Goal: Information Seeking & Learning: Compare options

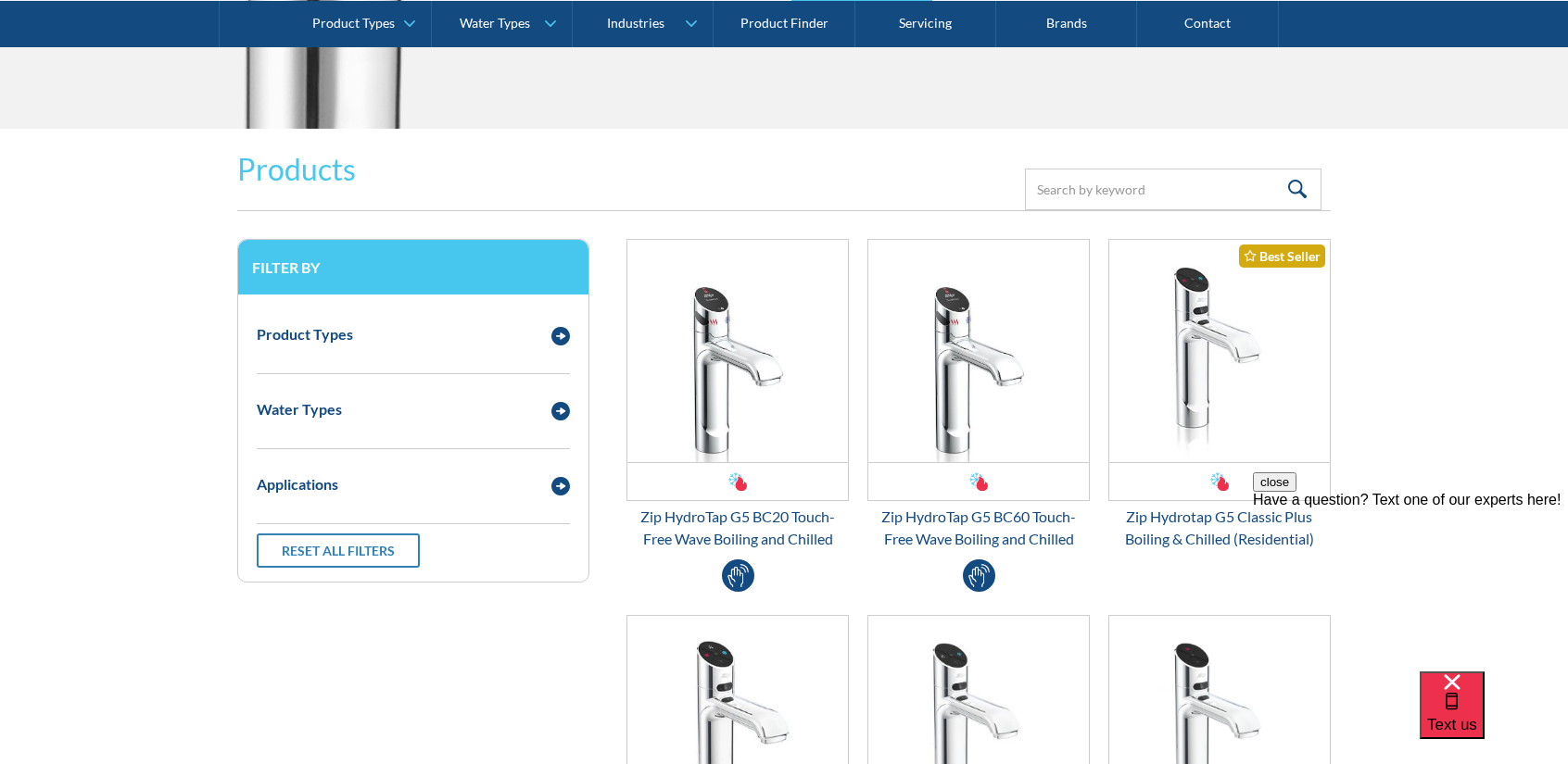
scroll to position [2316, 0]
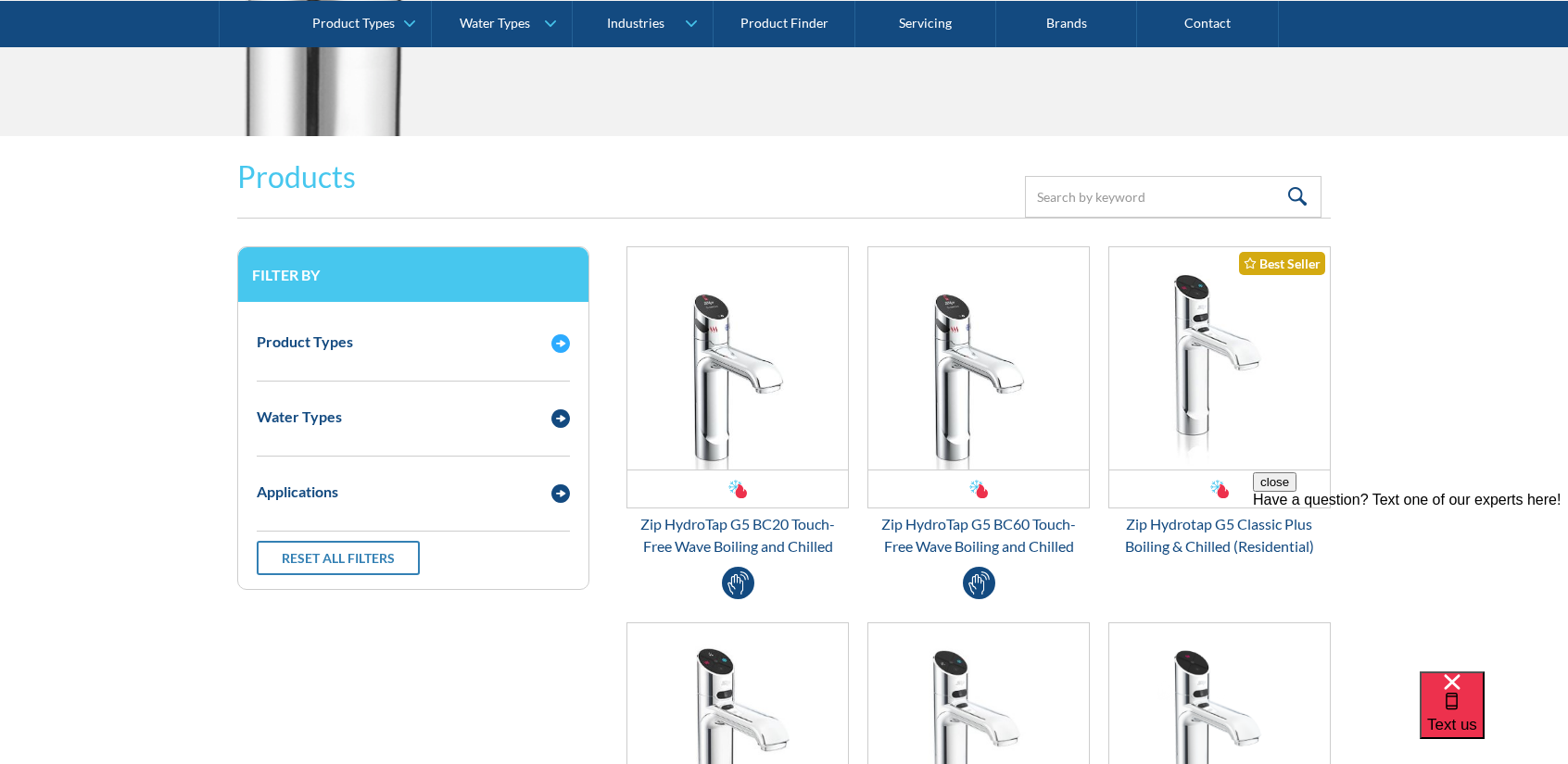
click at [549, 336] on div "Email Form 3" at bounding box center [561, 341] width 37 height 24
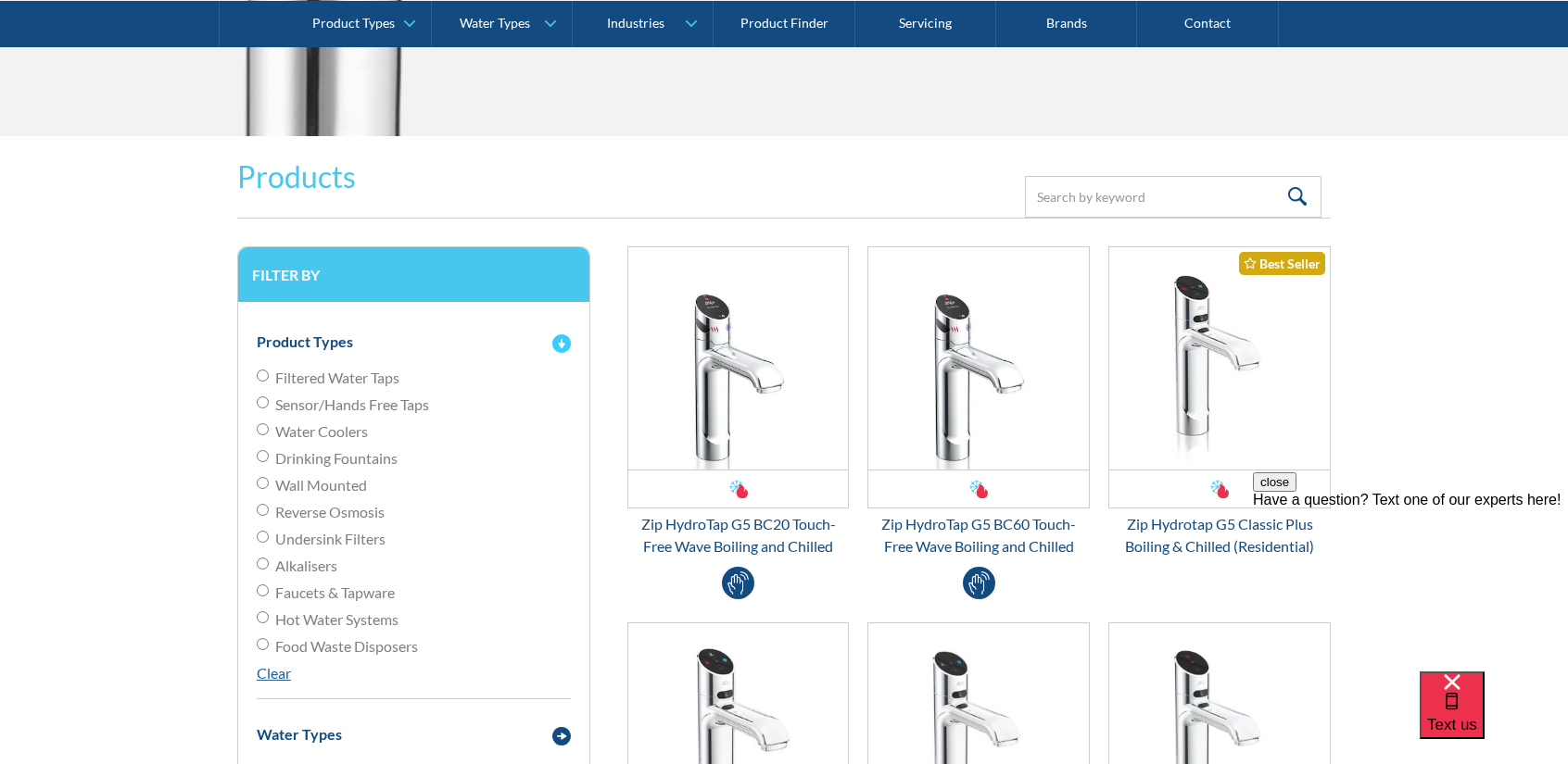
click at [390, 368] on span "Filtered Water Taps" at bounding box center [338, 378] width 125 height 23
click at [269, 370] on input "Filtered Water Taps" at bounding box center [263, 376] width 12 height 12
radio input "true"
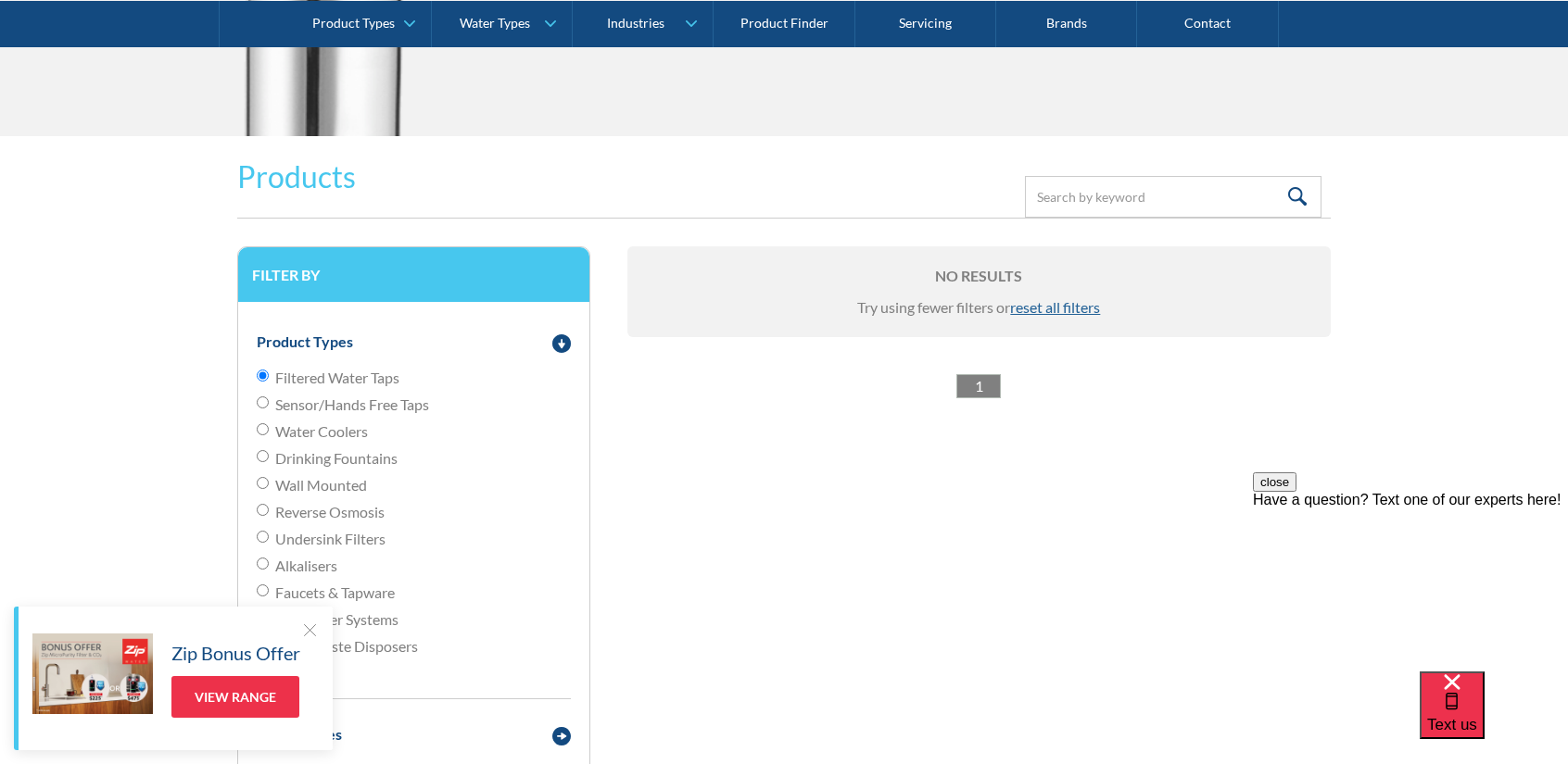
click at [390, 368] on span "Filtered Water Taps" at bounding box center [338, 378] width 125 height 23
click at [269, 370] on input "Filtered Water Taps" at bounding box center [263, 376] width 12 height 12
click at [378, 413] on span "Sensor/Hands Free Taps" at bounding box center [352, 404] width 154 height 23
click at [269, 409] on input "Sensor/Hands Free Taps" at bounding box center [263, 402] width 12 height 12
radio input "true"
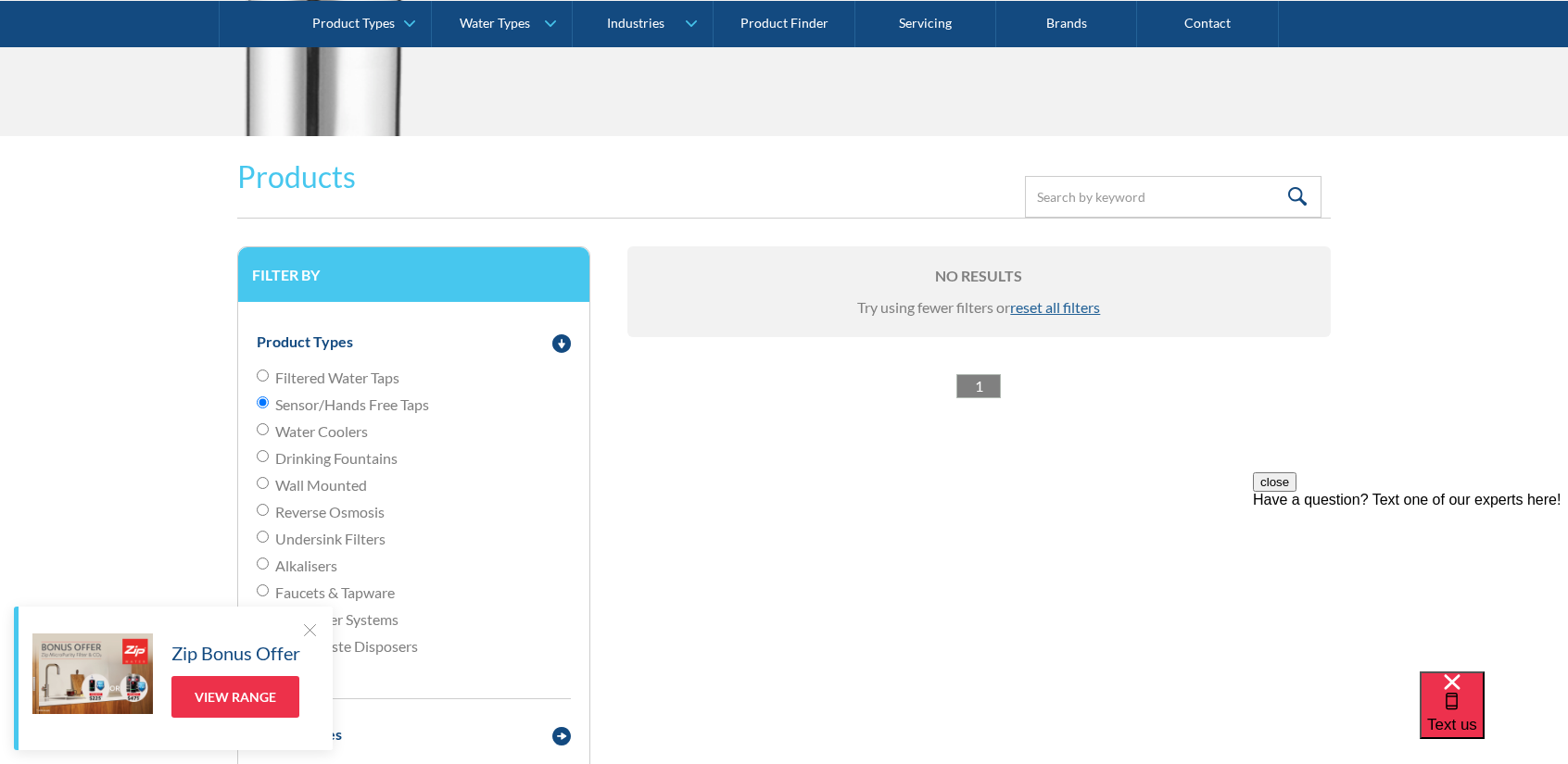
click at [393, 381] on span "Filtered Water Taps" at bounding box center [338, 378] width 125 height 23
click at [269, 381] on input "Filtered Water Taps" at bounding box center [263, 376] width 12 height 12
radio input "true"
click at [557, 343] on img "Email Form 3" at bounding box center [561, 343] width 19 height 19
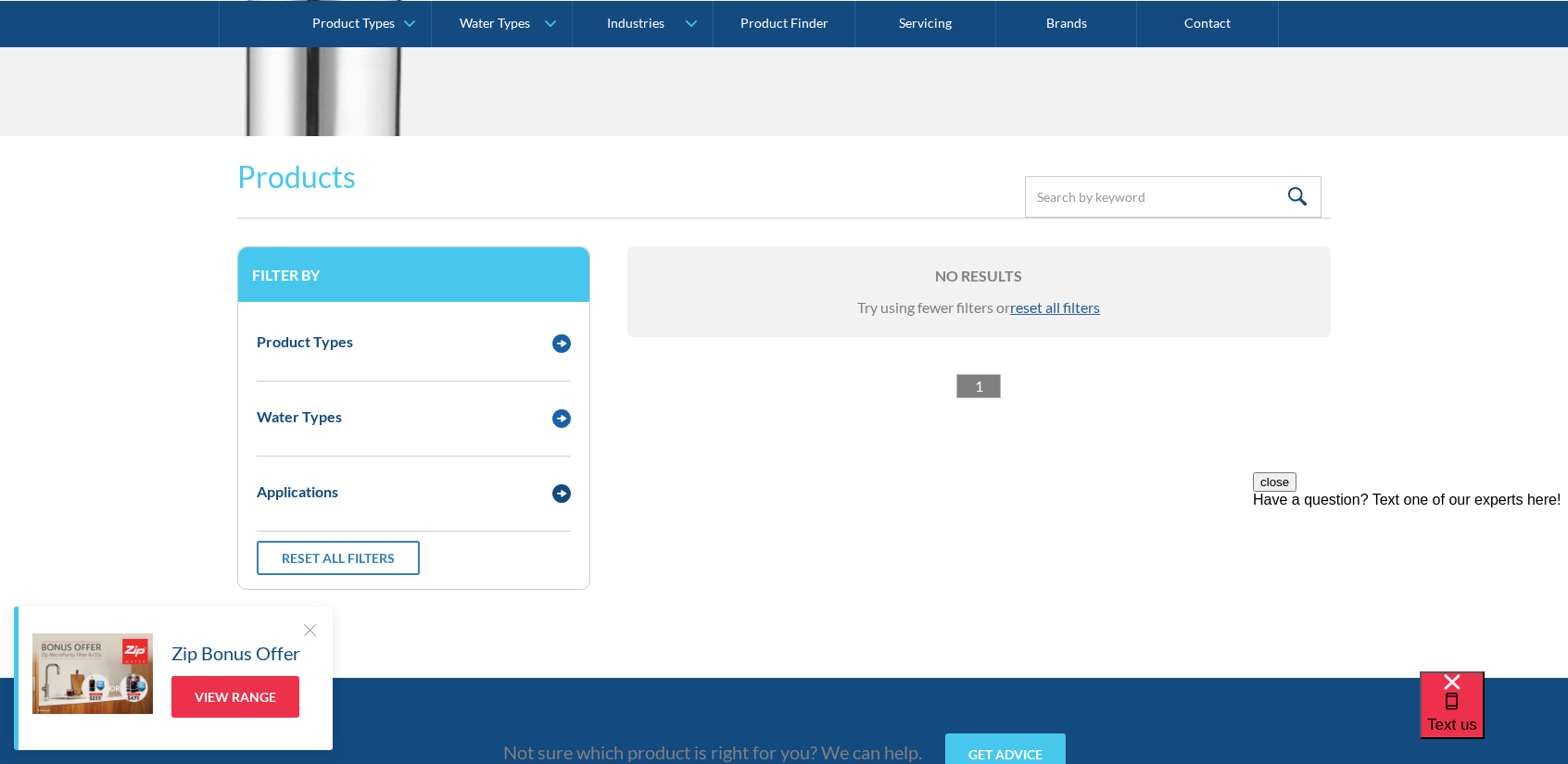
click at [388, 394] on div "Water Types" at bounding box center [413, 417] width 333 height 51
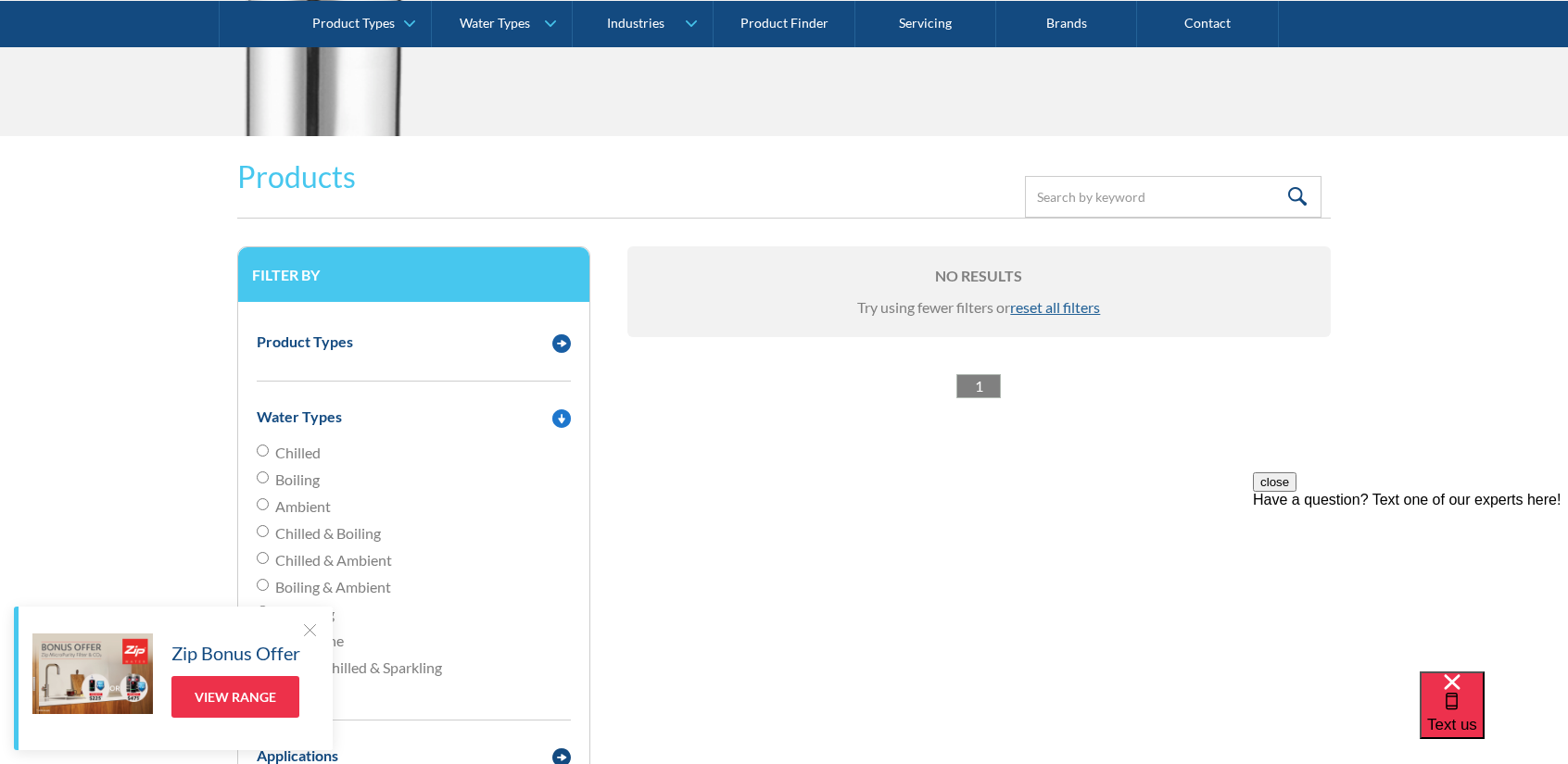
click at [397, 353] on div "Product Types" at bounding box center [413, 341] width 333 height 51
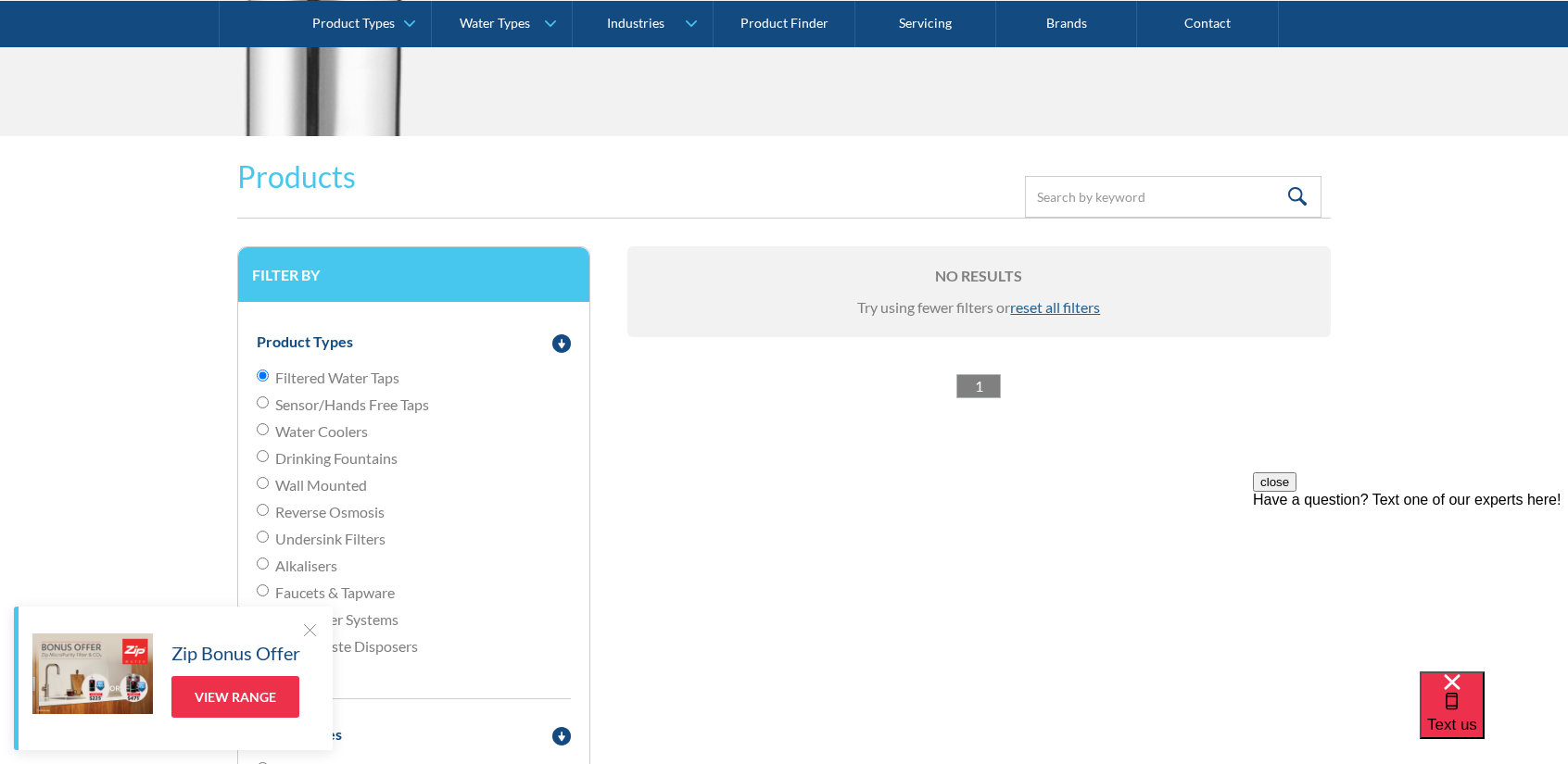
click at [336, 423] on span "Water Coolers" at bounding box center [322, 432] width 92 height 23
click at [269, 424] on input "Water Coolers" at bounding box center [263, 430] width 12 height 12
radio input "true"
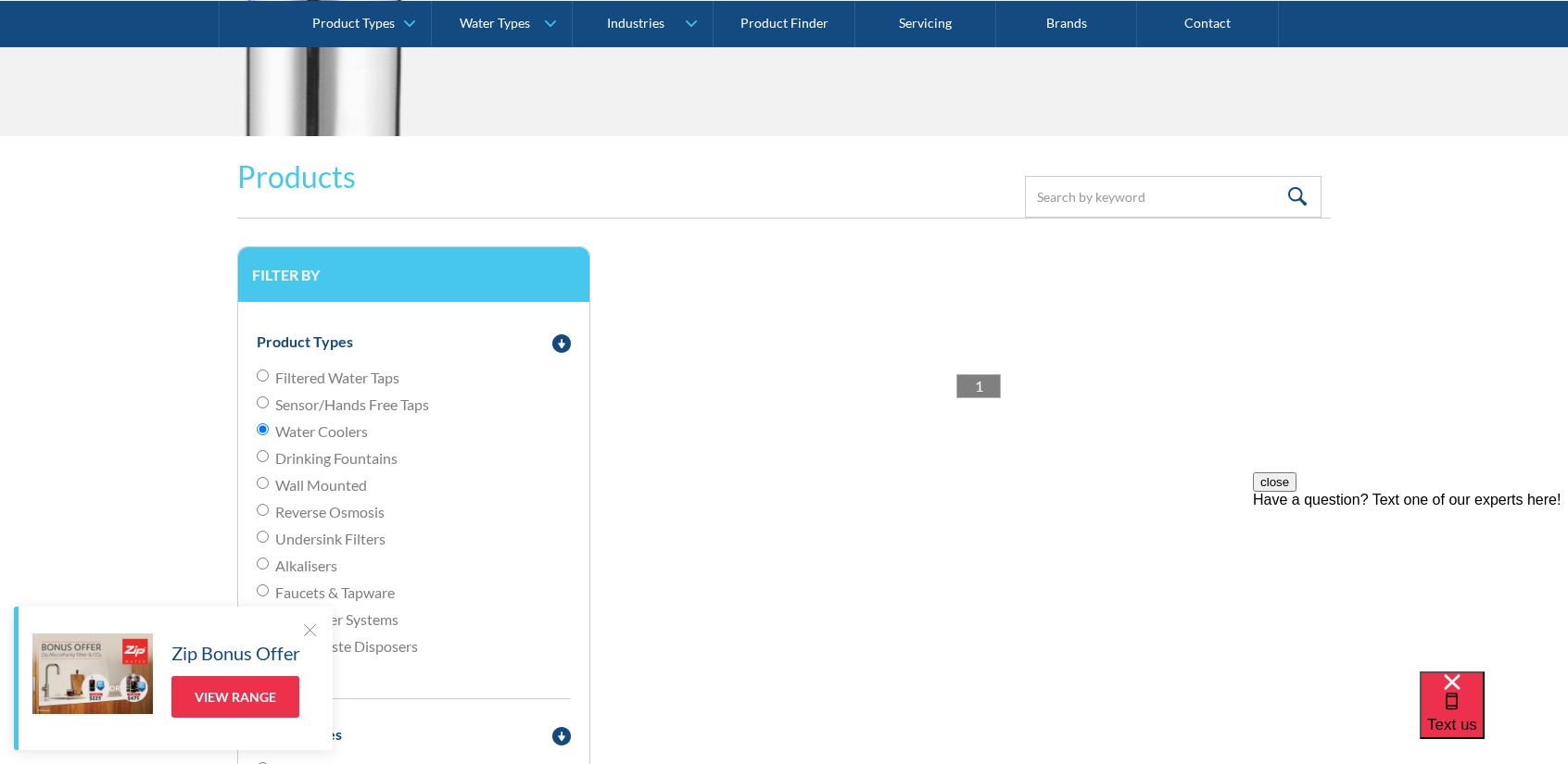
click at [329, 447] on span "Drinking Fountains" at bounding box center [337, 458] width 123 height 23
click at [269, 450] on input "Drinking Fountains" at bounding box center [263, 456] width 12 height 12
radio input "true"
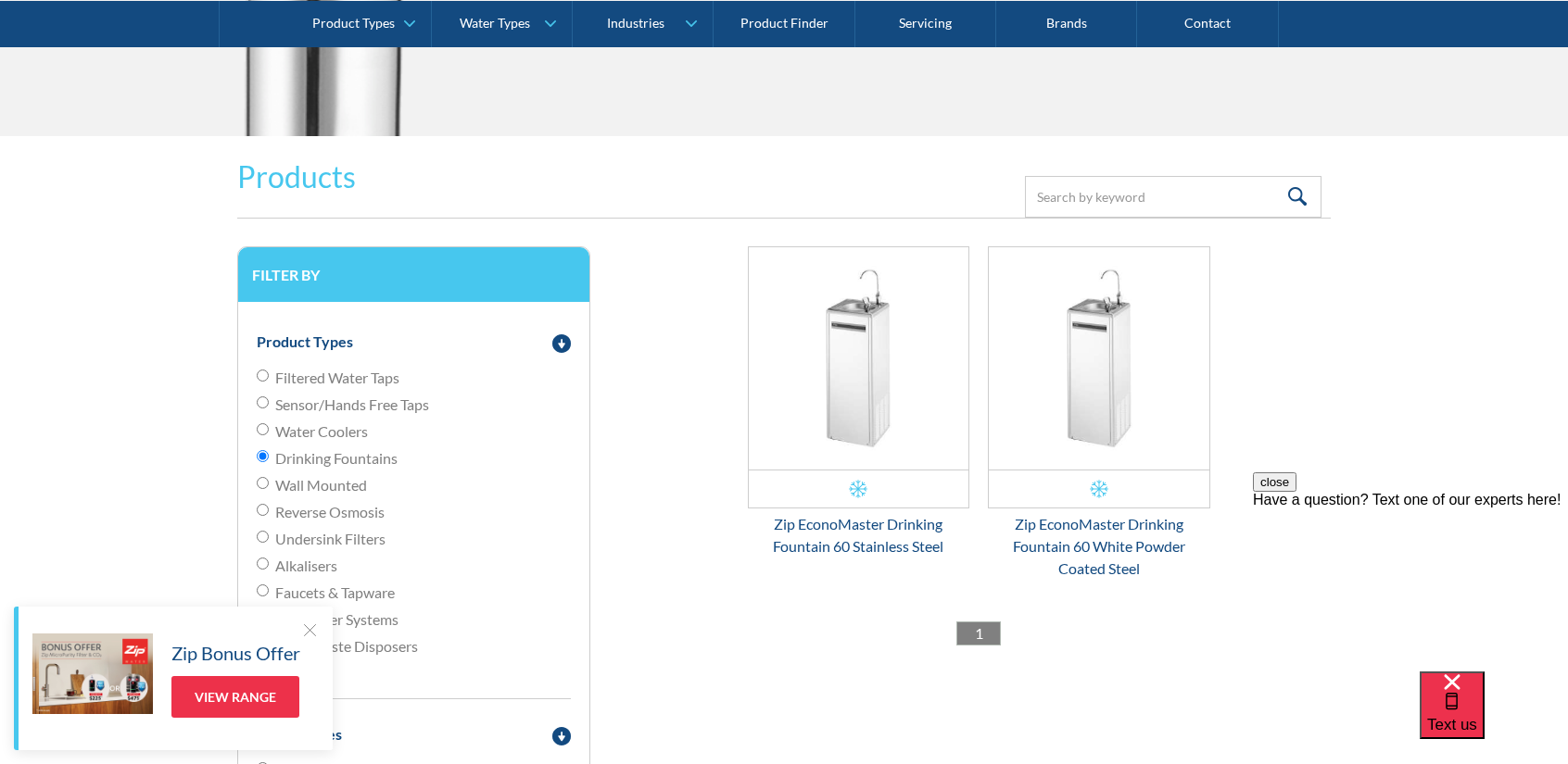
click at [327, 457] on span "Drinking Fountains" at bounding box center [337, 458] width 123 height 23
click at [269, 457] on input "Drinking Fountains" at bounding box center [263, 456] width 12 height 12
click at [361, 427] on span "Water Coolers" at bounding box center [322, 432] width 92 height 23
click at [269, 427] on input "Water Coolers" at bounding box center [263, 430] width 12 height 12
radio input "true"
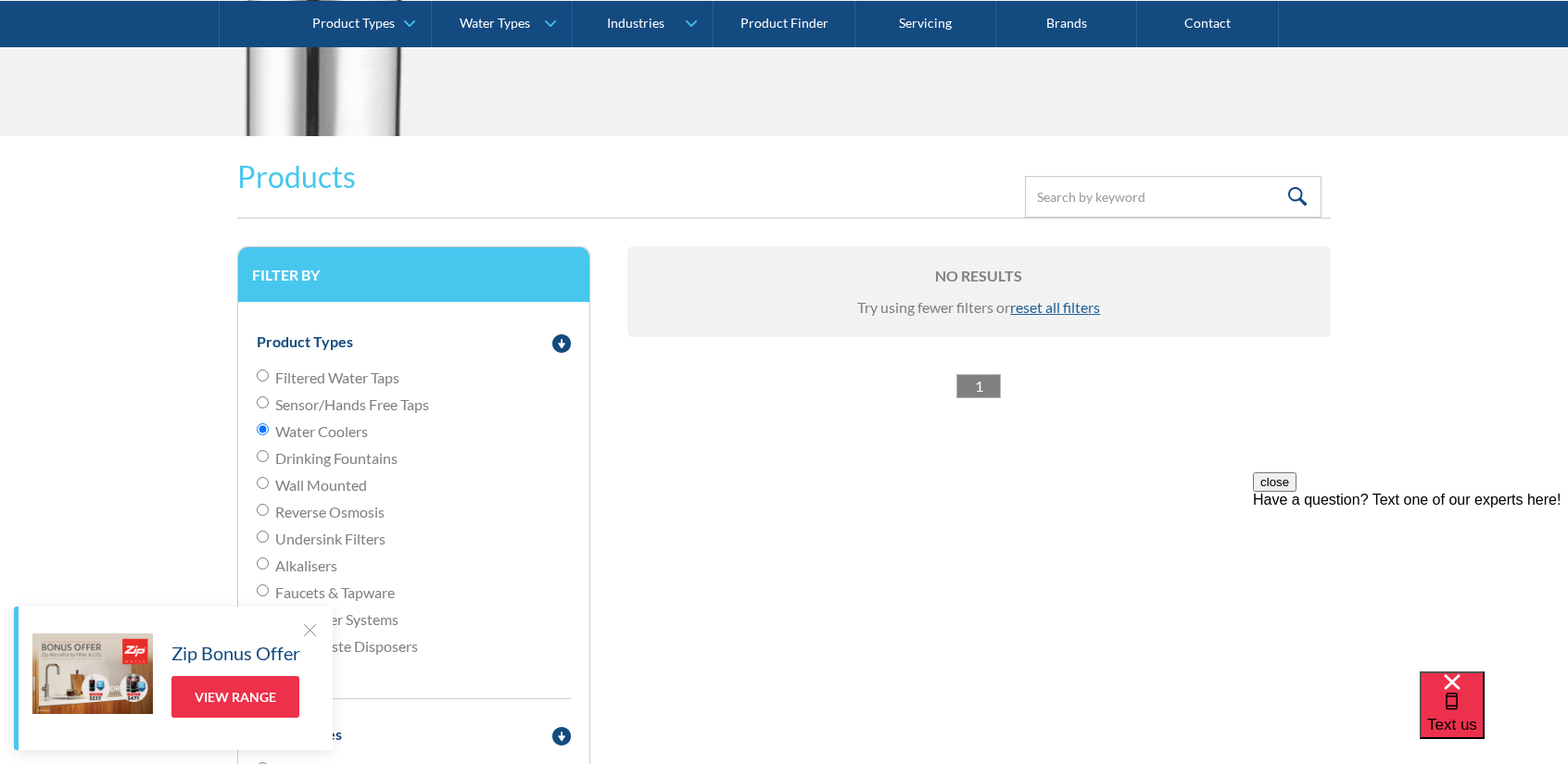
click at [392, 386] on span "Filtered Water Taps" at bounding box center [338, 378] width 125 height 23
click at [269, 382] on input "Filtered Water Taps" at bounding box center [263, 376] width 12 height 12
click at [392, 385] on span "Filtered Water Taps" at bounding box center [338, 378] width 125 height 23
click at [269, 382] on input "Filtered Water Taps" at bounding box center [263, 376] width 12 height 12
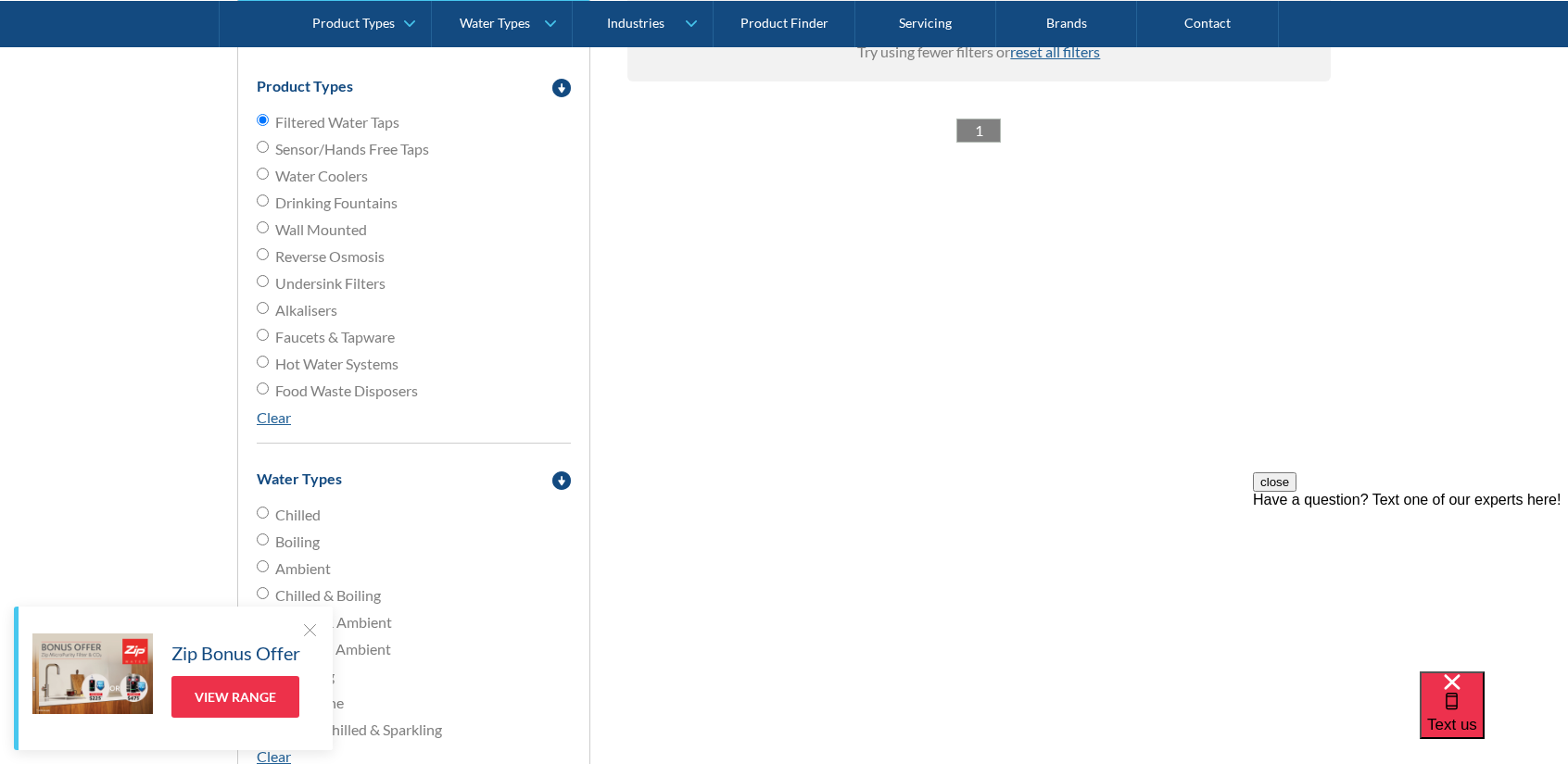
scroll to position [2594, 0]
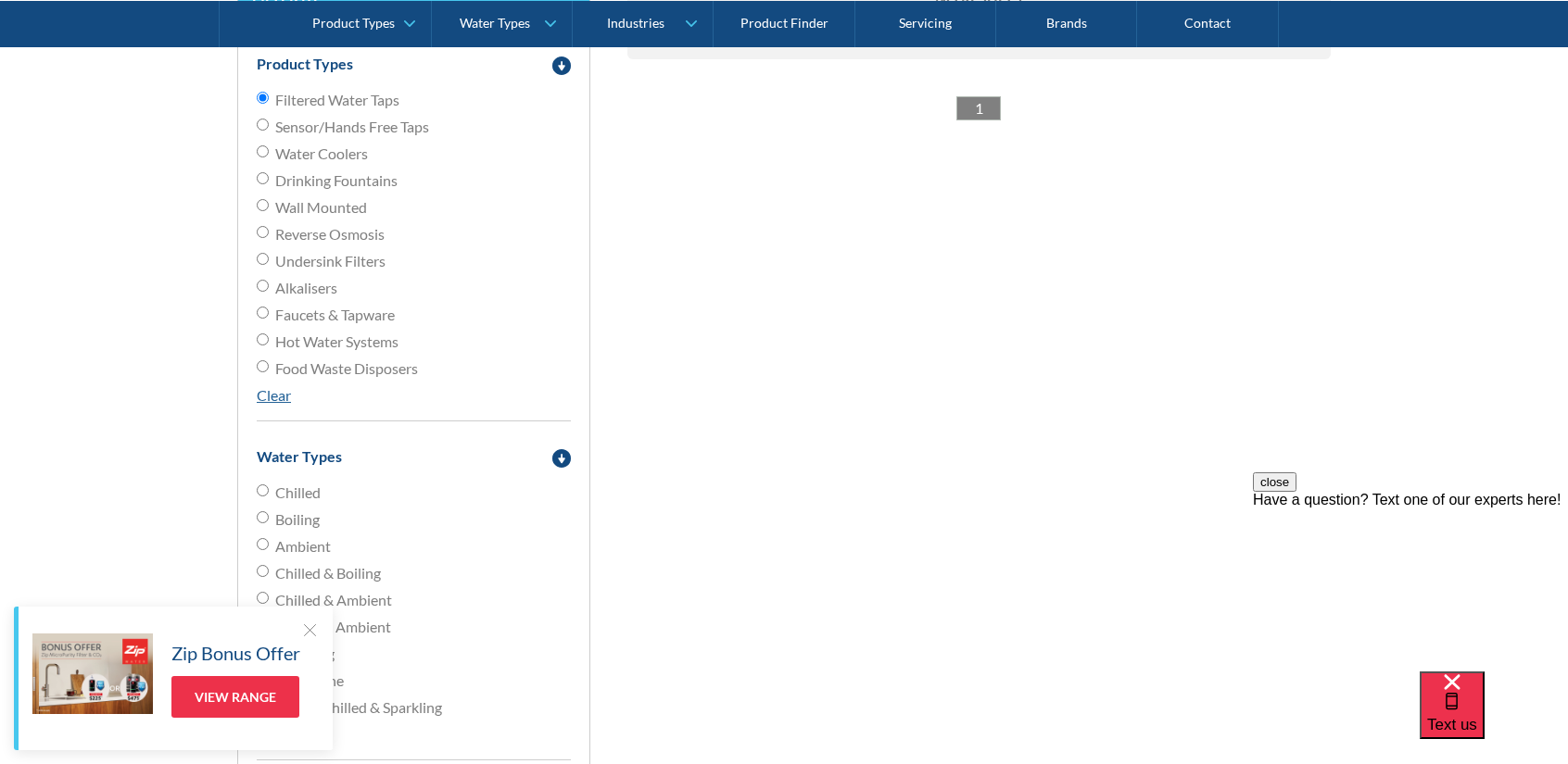
click at [293, 403] on div "Filtered Water Taps Sensor/Hands Free Taps Water Coolers Drinking Fountains Wal…" at bounding box center [414, 248] width 314 height 318
click at [283, 405] on div "Product Types Filtered Water Taps Sensor/Hands Free Taps Water Coolers Drinking…" at bounding box center [414, 229] width 314 height 383
click at [276, 393] on link "Clear" at bounding box center [274, 395] width 34 height 18
radio input "false"
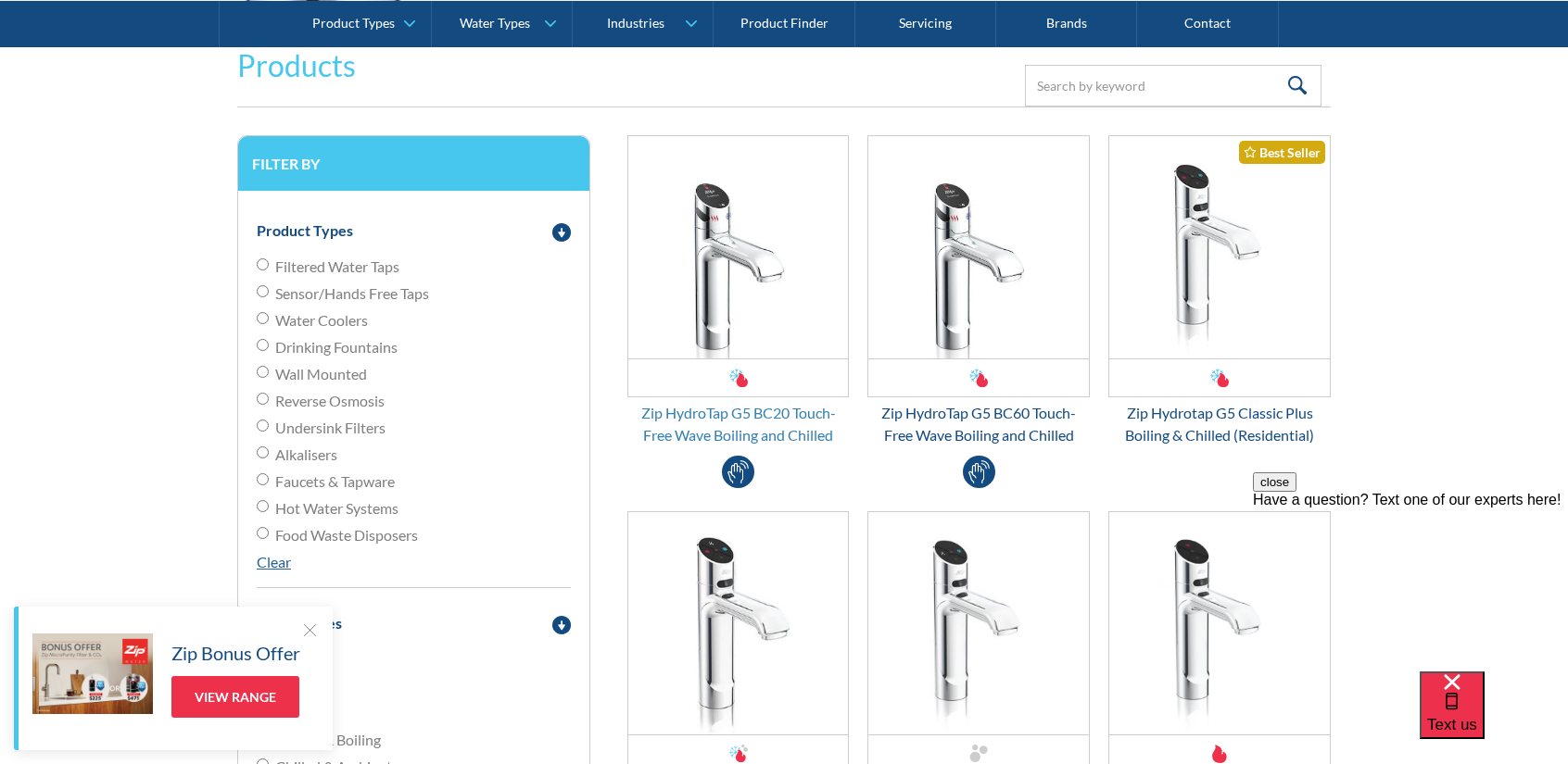
scroll to position [2409, 0]
